Goal: Transaction & Acquisition: Purchase product/service

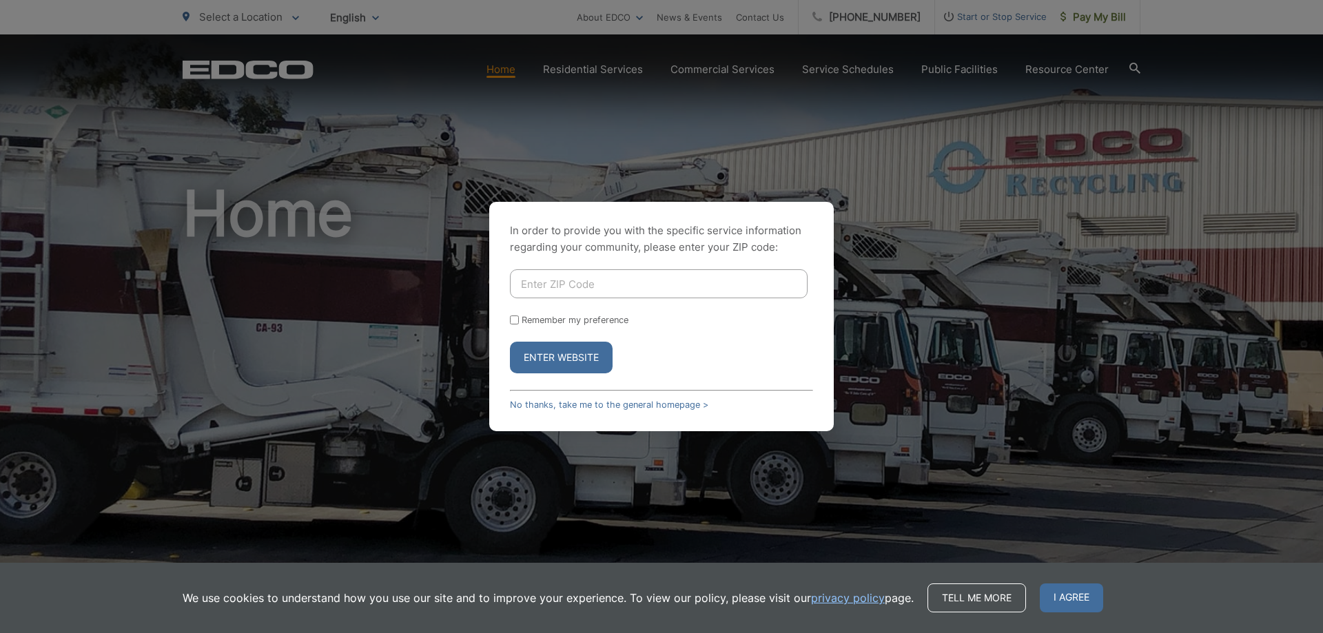
click at [630, 296] on input "Enter ZIP Code" at bounding box center [659, 283] width 298 height 29
type input "90505"
click at [516, 321] on input "Remember my preference" at bounding box center [514, 320] width 9 height 9
checkbox input "true"
click at [570, 357] on button "Enter Website" at bounding box center [561, 358] width 103 height 32
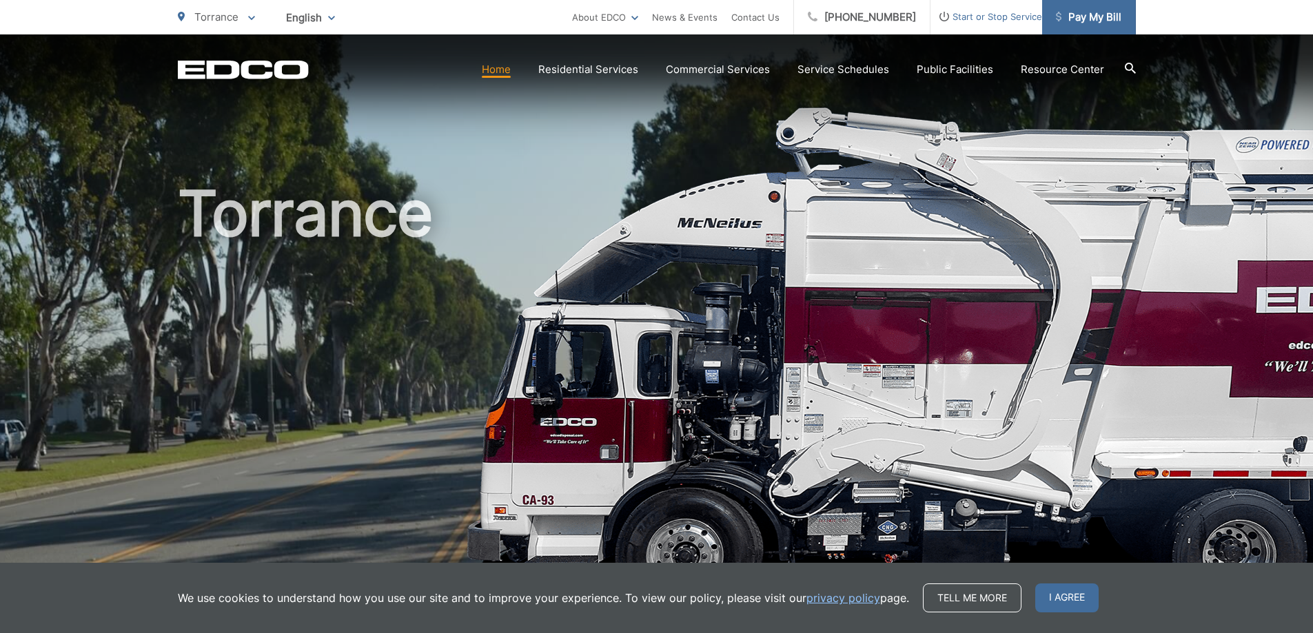
click at [1075, 12] on span "Pay My Bill" at bounding box center [1088, 17] width 65 height 17
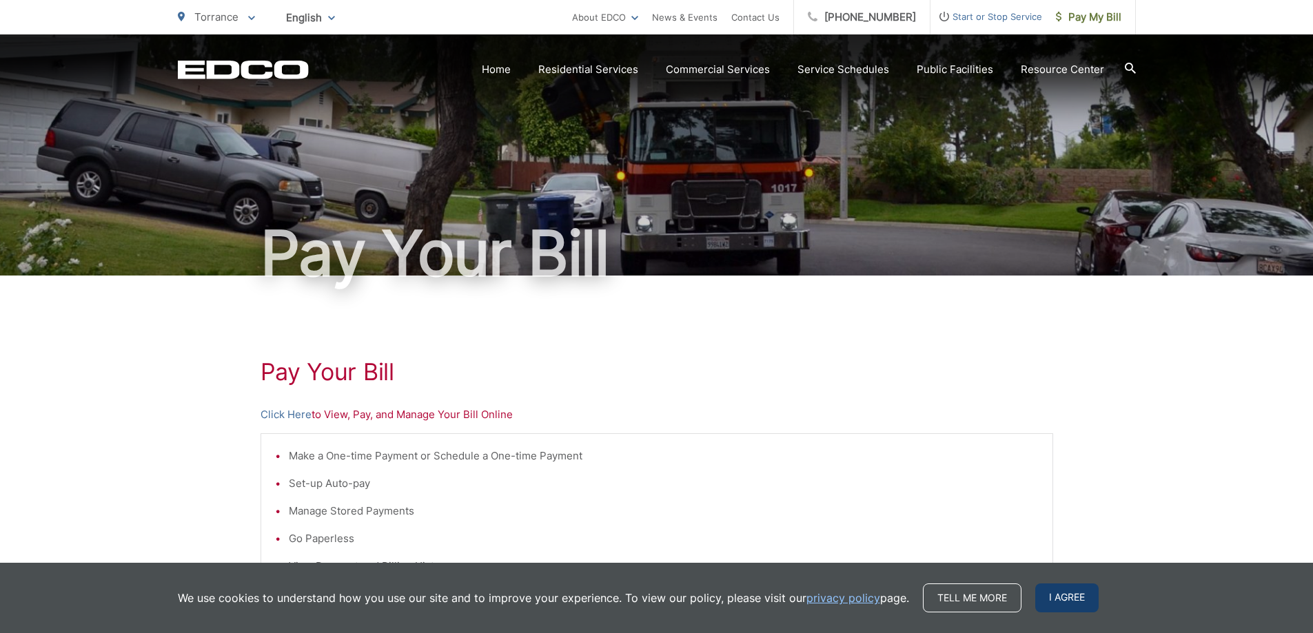
click at [1065, 600] on span "I agree" at bounding box center [1066, 598] width 63 height 29
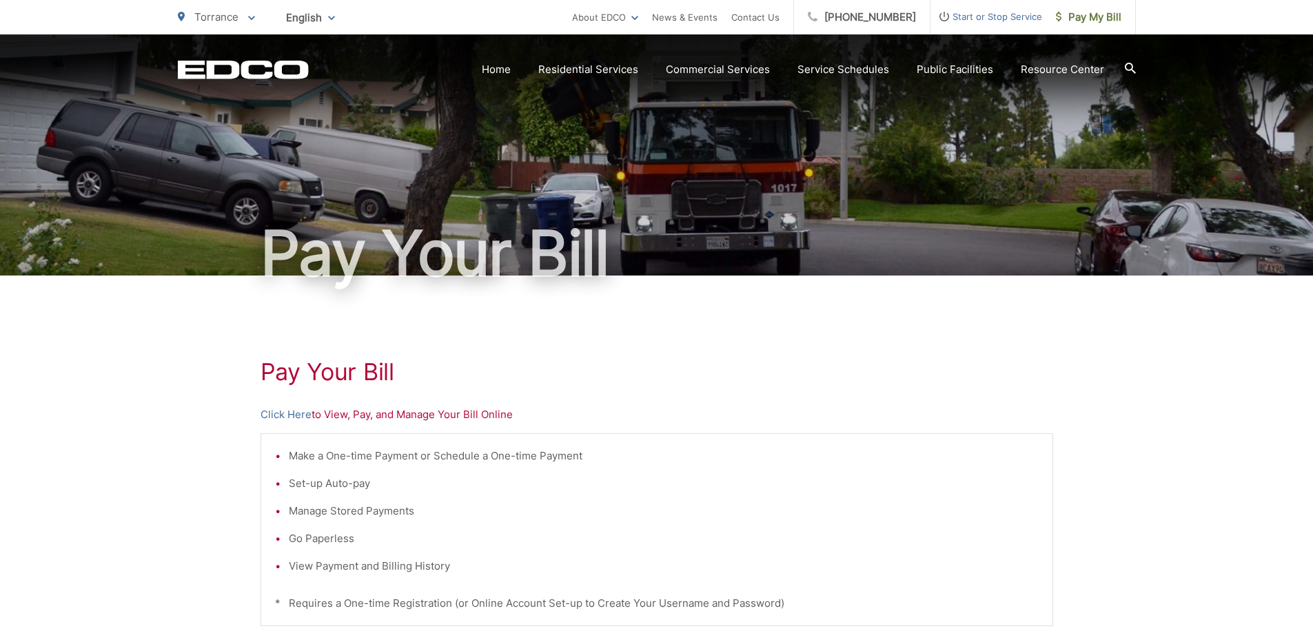
click at [304, 458] on li "Make a One-time Payment or Schedule a One-time Payment" at bounding box center [664, 456] width 750 height 17
click at [283, 412] on link "Click Here" at bounding box center [286, 415] width 51 height 17
